Goal: Browse casually: Explore the website without a specific task or goal

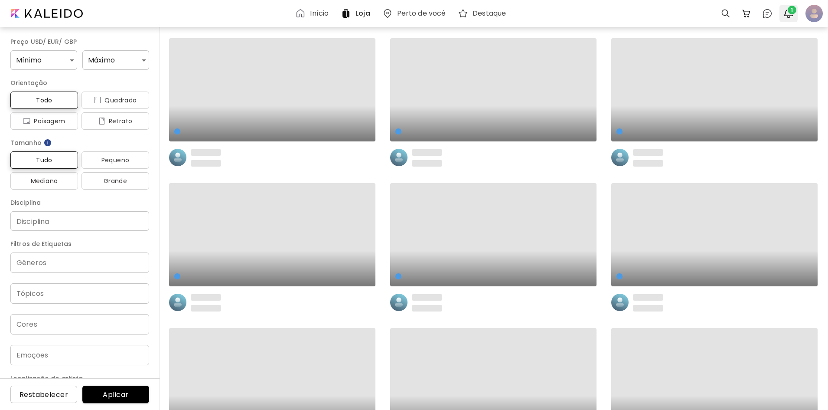
click at [785, 13] on img "button" at bounding box center [788, 13] width 10 height 10
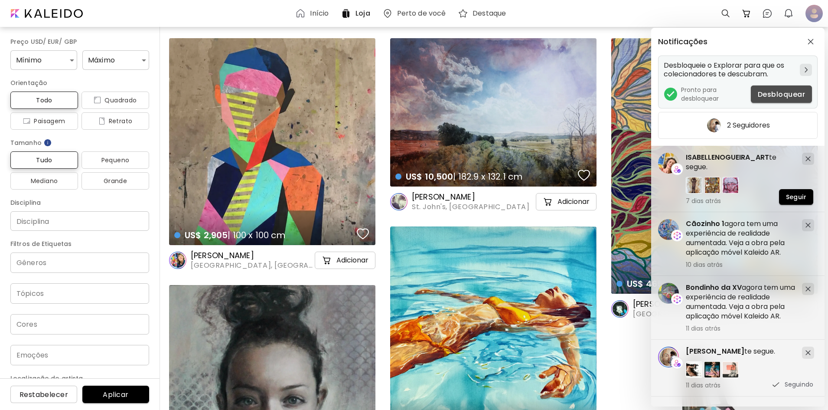
click at [773, 95] on span "Desbloquear" at bounding box center [781, 94] width 47 height 9
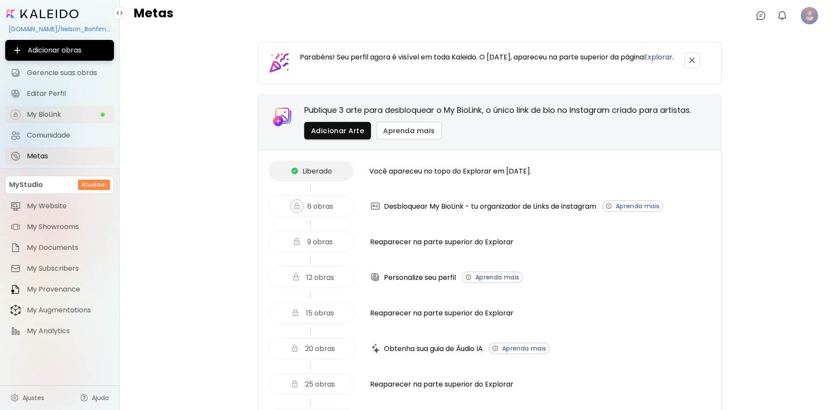
click at [45, 111] on span "My BioLink" at bounding box center [63, 114] width 73 height 9
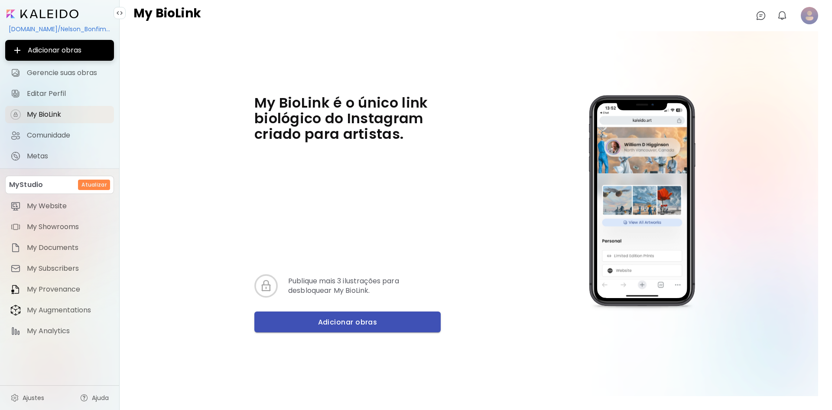
click at [340, 323] on span "Adicionar obras" at bounding box center [347, 321] width 172 height 9
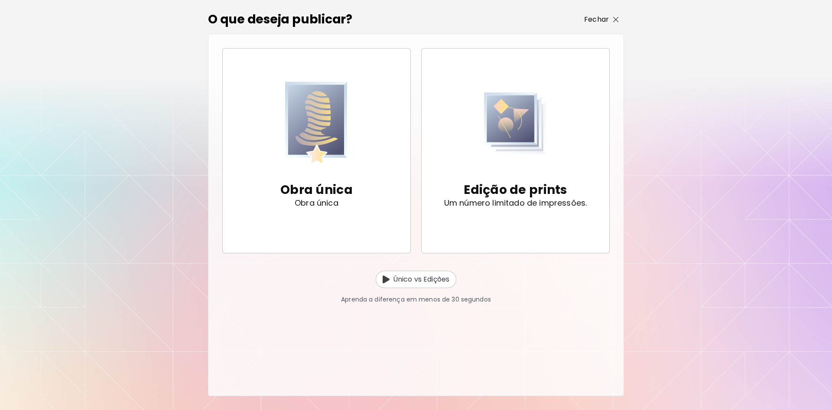
click at [612, 19] on span "Fechar" at bounding box center [601, 19] width 35 height 10
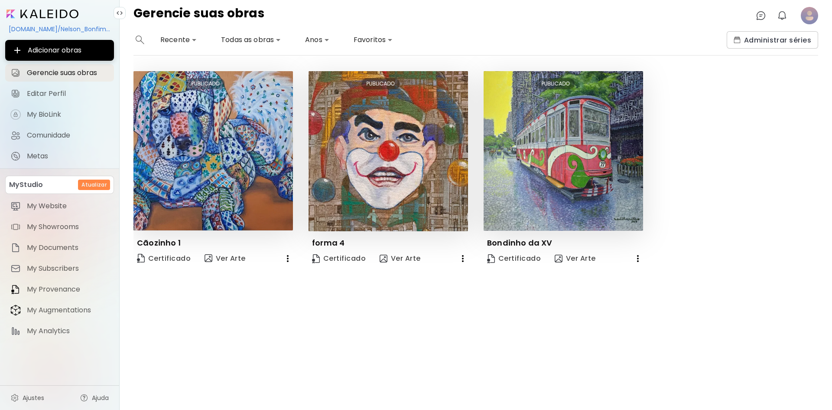
click at [810, 20] on image at bounding box center [809, 15] width 17 height 17
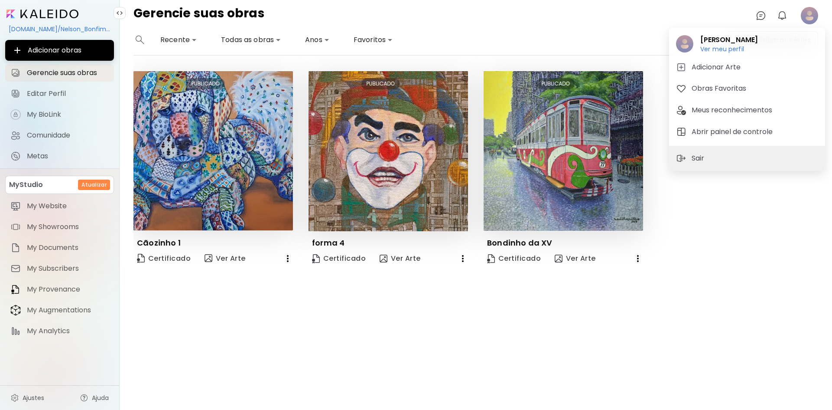
click at [810, 20] on div at bounding box center [416, 205] width 832 height 410
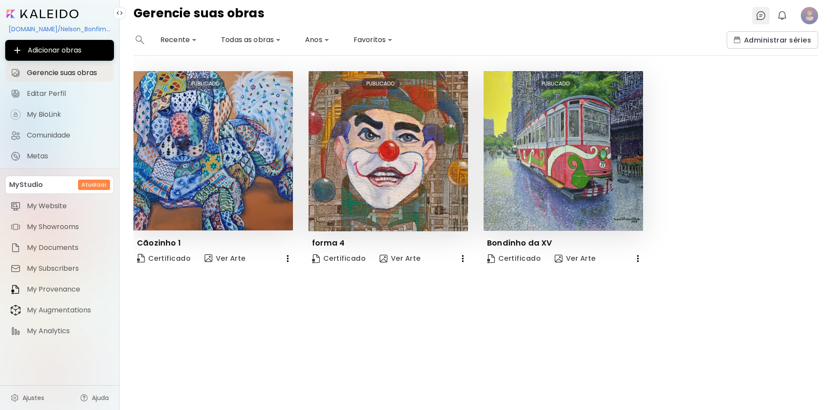
click at [758, 12] on img at bounding box center [761, 15] width 10 height 10
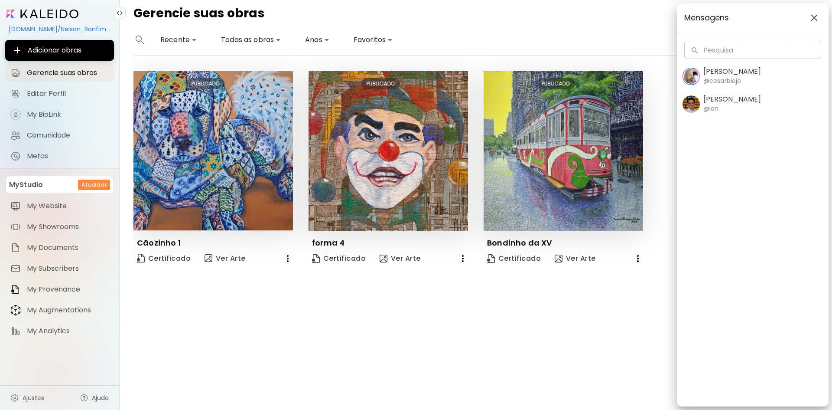
click at [733, 79] on h6 "@cesarbiojo" at bounding box center [722, 81] width 38 height 10
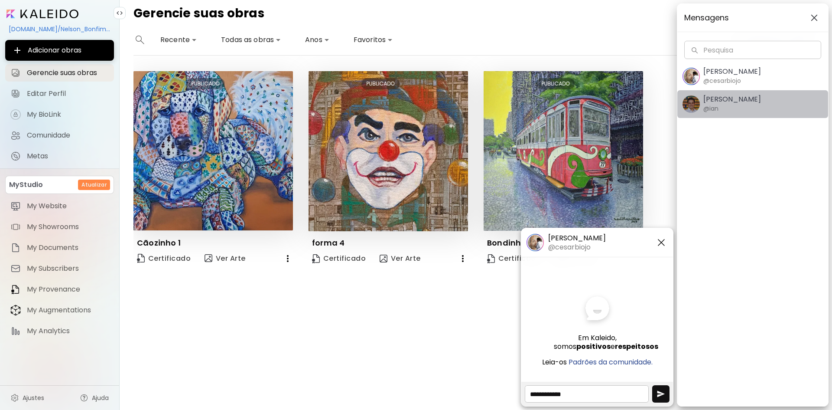
click at [736, 112] on div "[PERSON_NAME] @ian" at bounding box center [732, 104] width 58 height 18
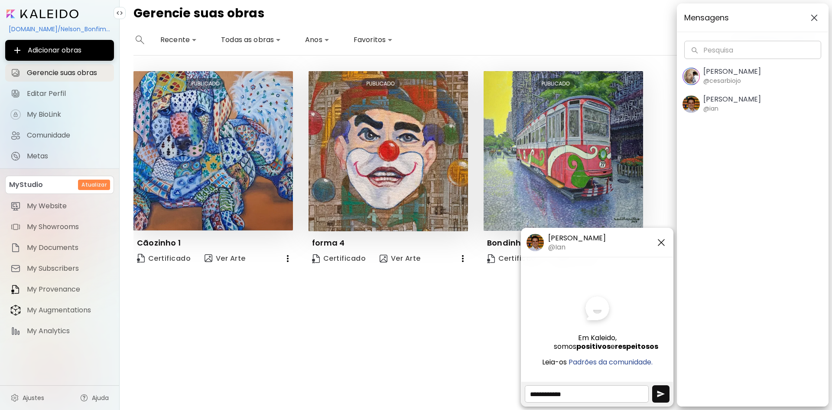
click at [580, 240] on h5 "[PERSON_NAME]" at bounding box center [577, 238] width 58 height 10
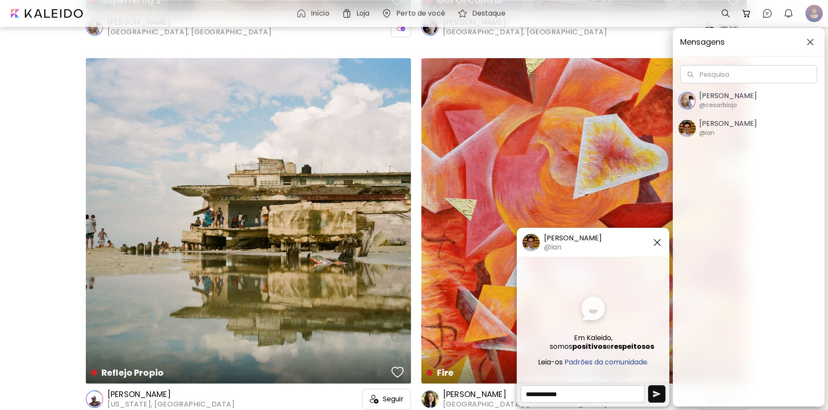
scroll to position [1084, 0]
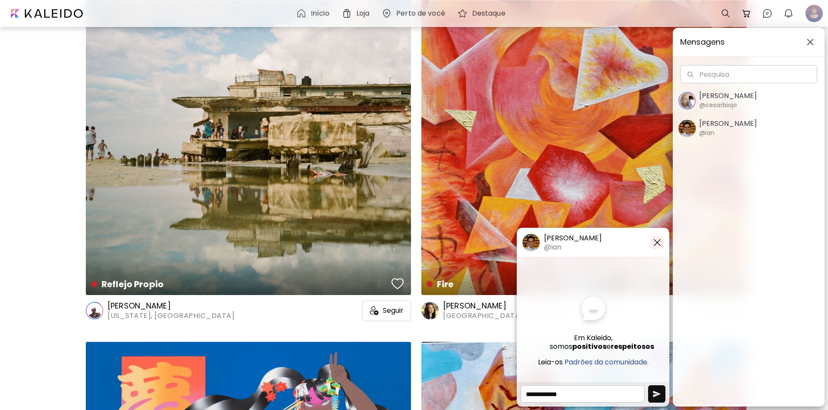
click at [656, 244] on img "button" at bounding box center [657, 242] width 10 height 10
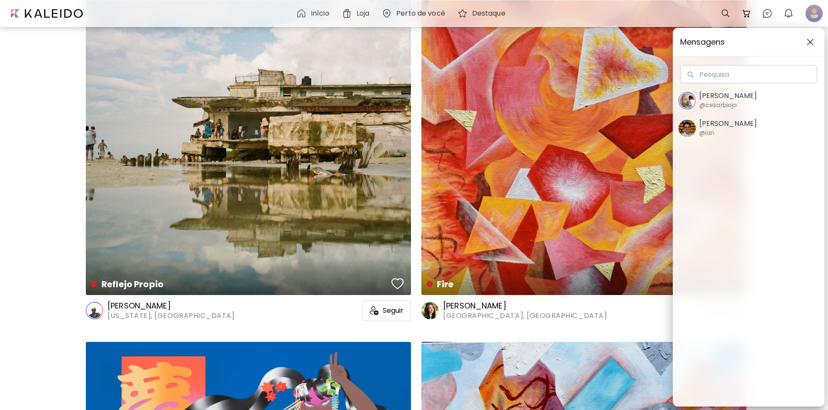
click at [810, 42] on img "button" at bounding box center [810, 42] width 7 height 7
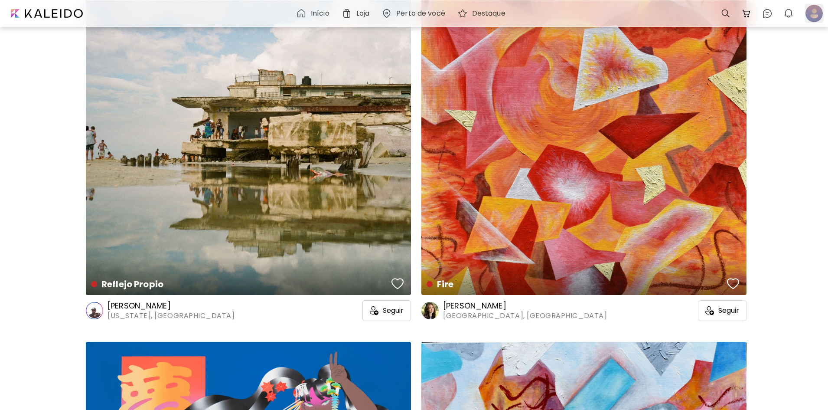
click at [819, 7] on div at bounding box center [813, 13] width 19 height 19
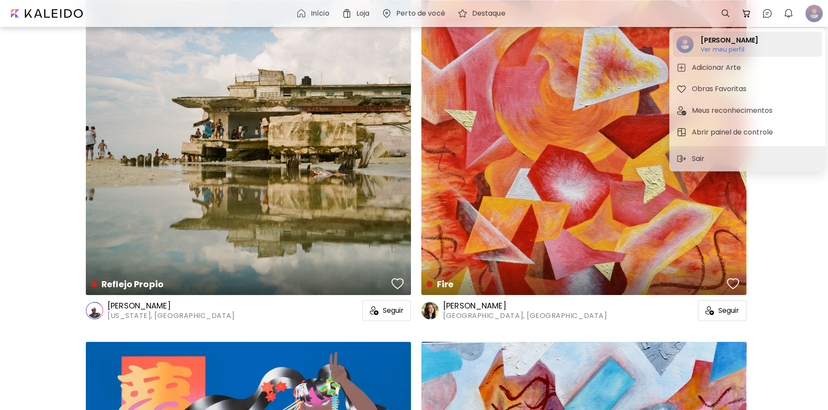
click at [716, 46] on h6 "Ver meu perfil" at bounding box center [729, 50] width 58 height 8
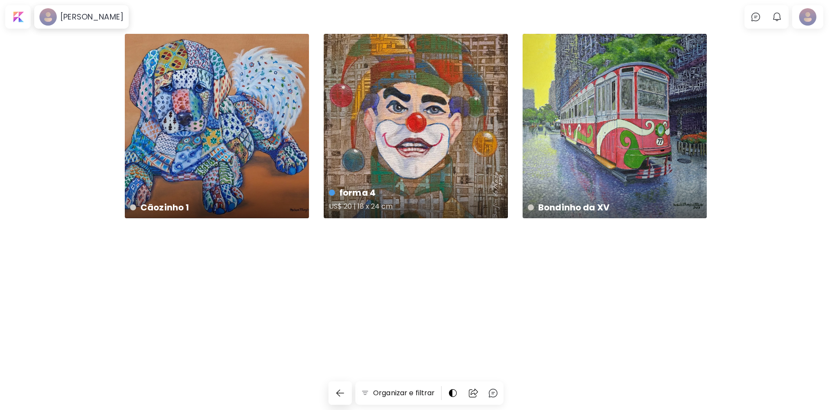
click at [433, 137] on div "forma 4 US$ 20 | 18 x 24 cm" at bounding box center [416, 126] width 184 height 184
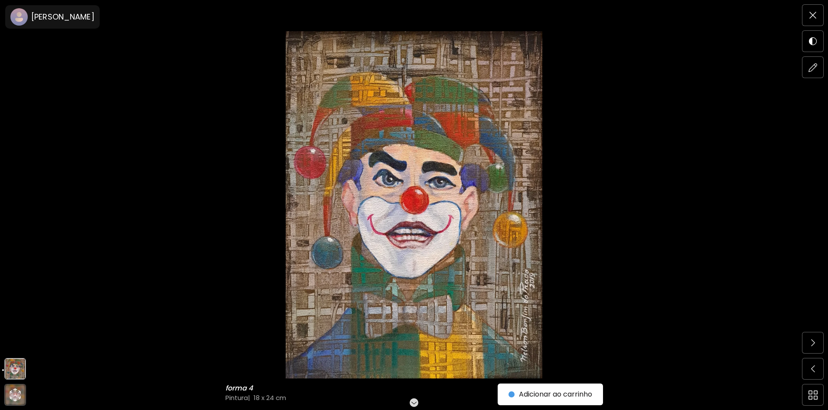
click at [683, 228] on img at bounding box center [413, 204] width 755 height 347
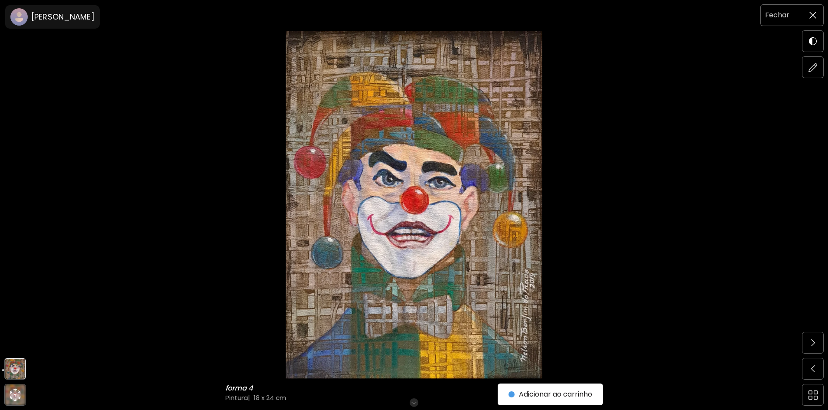
click at [810, 23] on span at bounding box center [813, 15] width 18 height 18
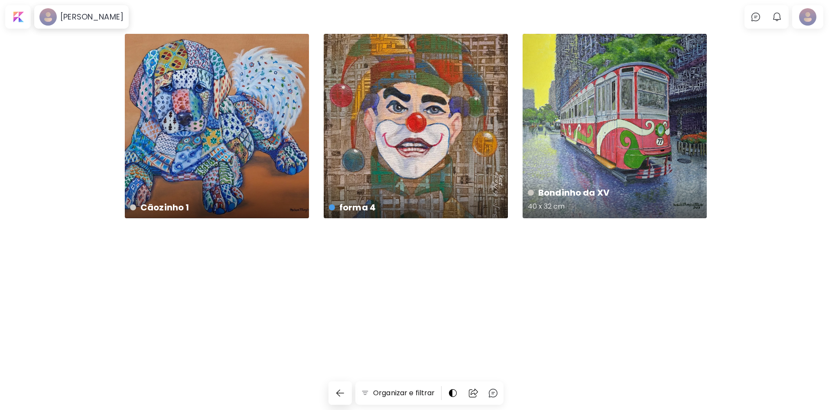
click at [666, 81] on div "Bondinho da XV 40 x 32 cm" at bounding box center [615, 126] width 184 height 184
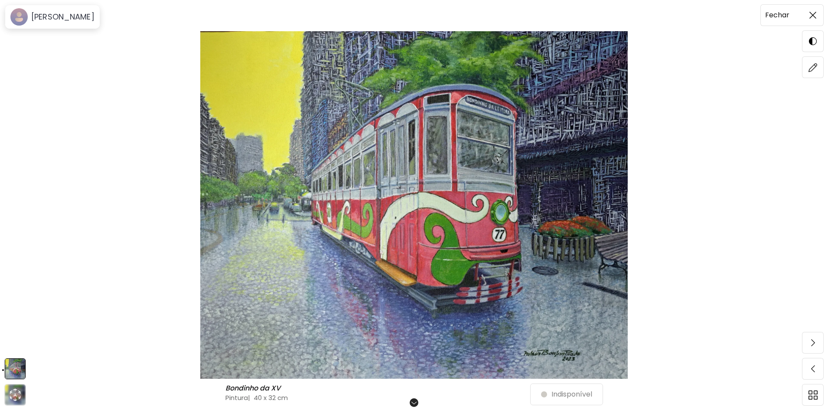
click at [818, 16] on span at bounding box center [813, 15] width 18 height 18
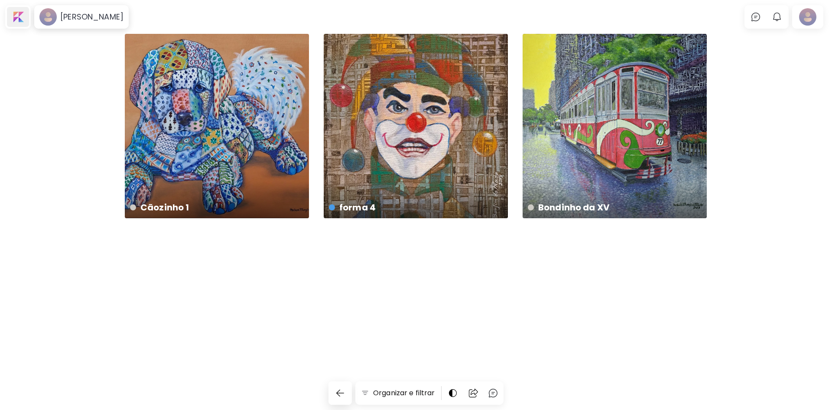
click at [17, 18] on div at bounding box center [18, 17] width 22 height 20
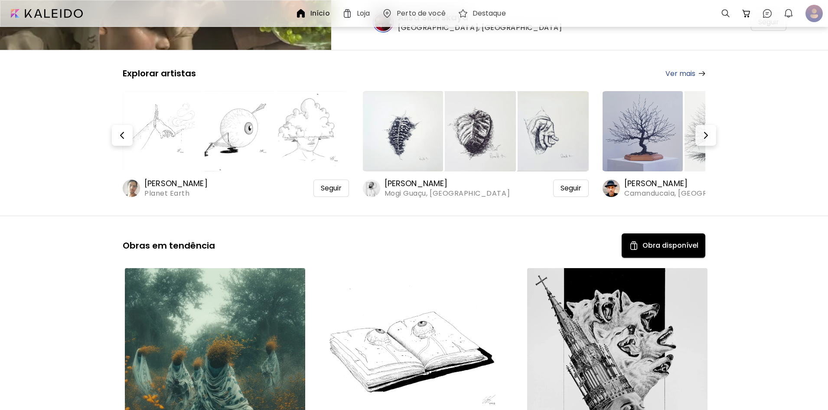
scroll to position [130, 0]
click at [814, 14] on div at bounding box center [813, 13] width 19 height 19
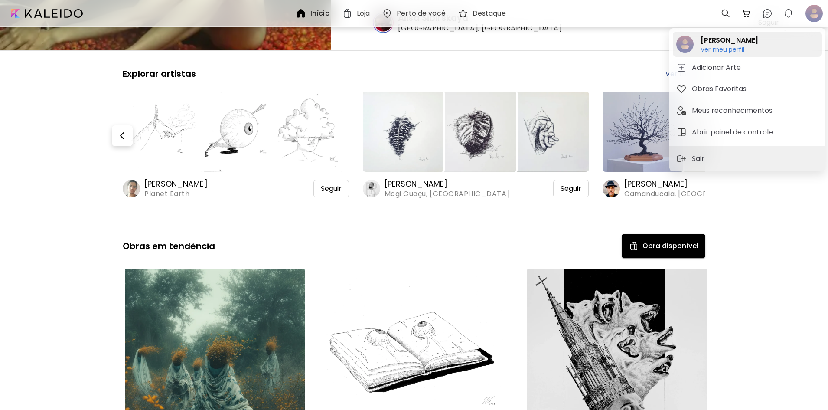
click at [730, 46] on h6 "Ver meu perfil" at bounding box center [729, 50] width 58 height 8
